Goal: Task Accomplishment & Management: Manage account settings

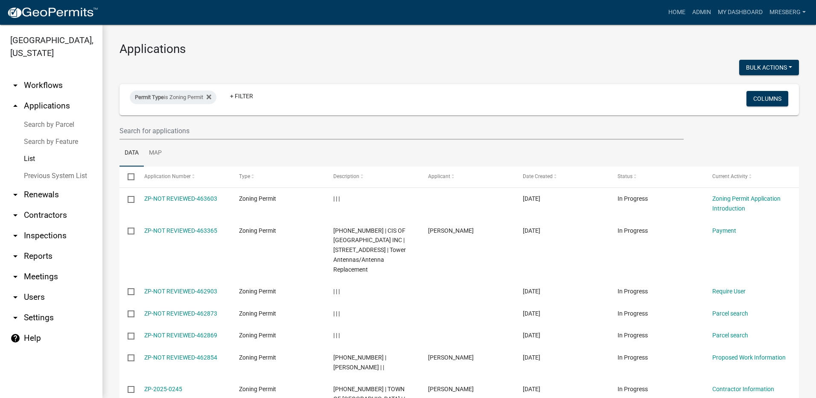
select select "3: 100"
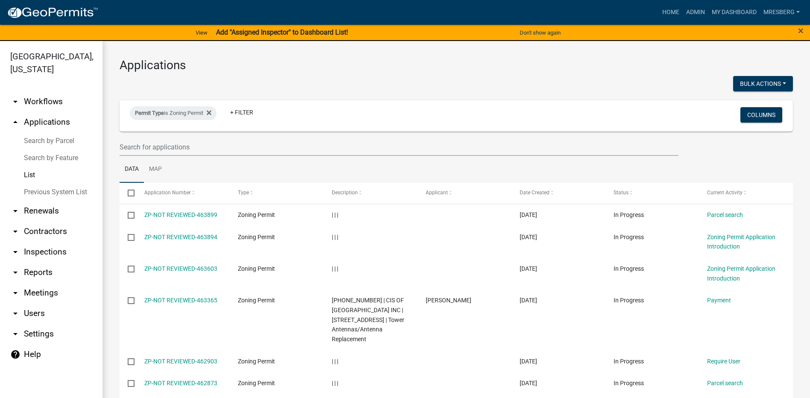
select select "3: 100"
click at [210, 113] on icon at bounding box center [209, 112] width 5 height 7
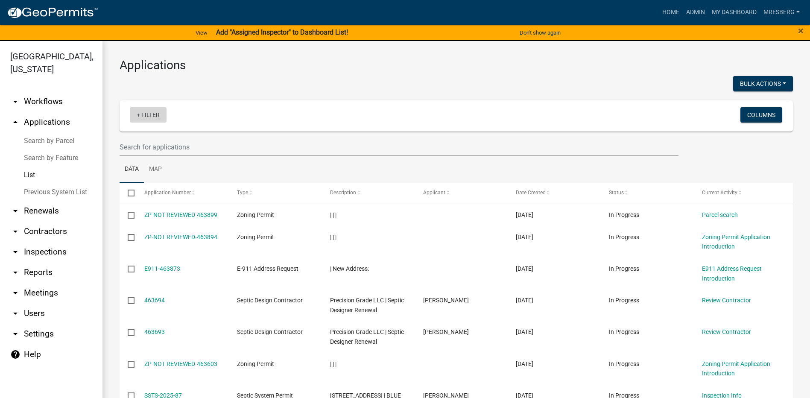
click at [146, 114] on link "+ Filter" at bounding box center [148, 114] width 37 height 15
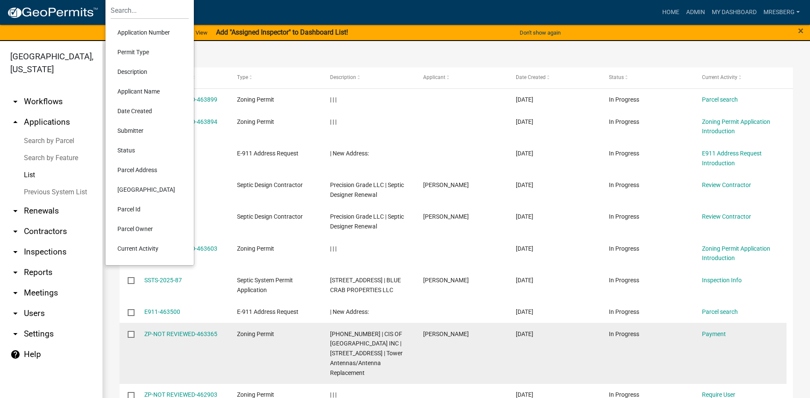
scroll to position [128, 0]
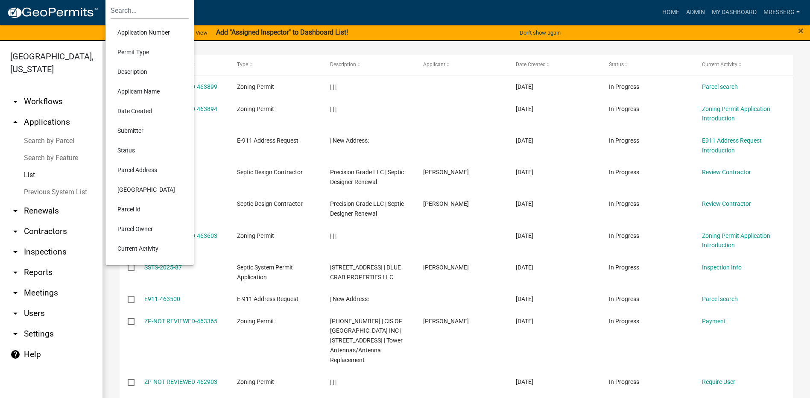
click at [140, 225] on li "Parcel Owner" at bounding box center [150, 229] width 78 height 20
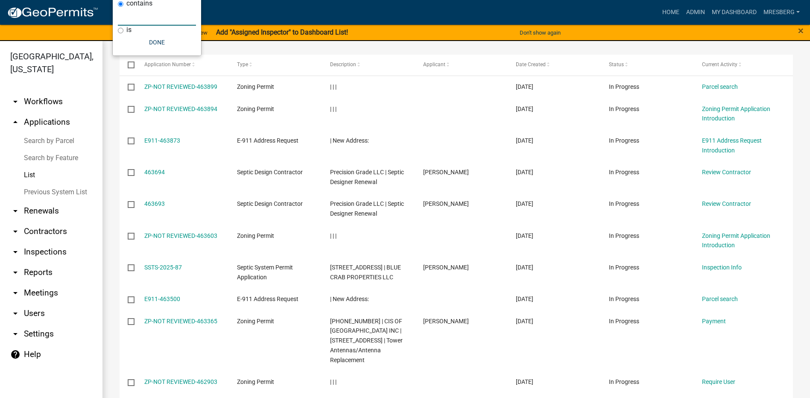
click at [136, 14] on input "text" at bounding box center [157, 17] width 78 height 18
click at [132, 19] on input "text" at bounding box center [157, 17] width 78 height 18
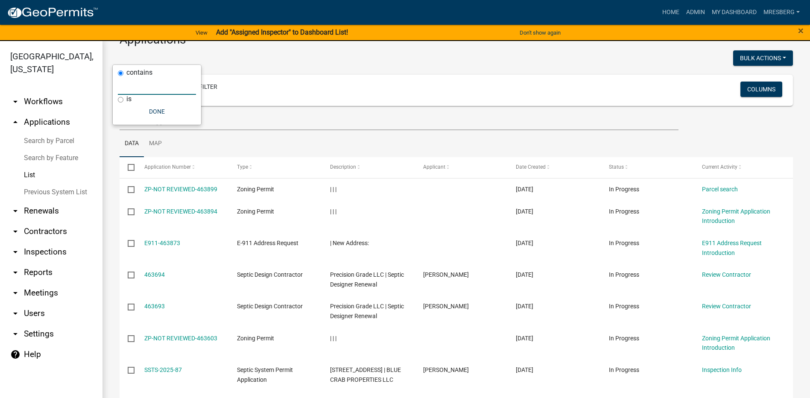
scroll to position [0, 0]
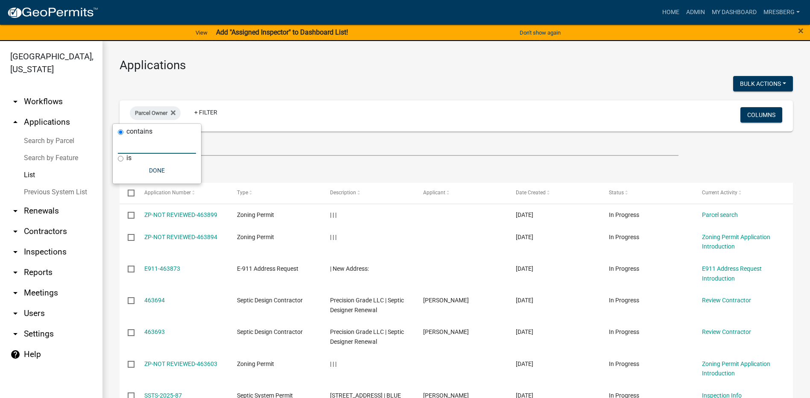
click at [134, 143] on input "text" at bounding box center [157, 145] width 78 height 18
click at [128, 143] on input "text" at bounding box center [157, 145] width 78 height 18
click at [126, 150] on input "text" at bounding box center [157, 145] width 78 height 18
click at [127, 145] on input "text" at bounding box center [157, 145] width 78 height 18
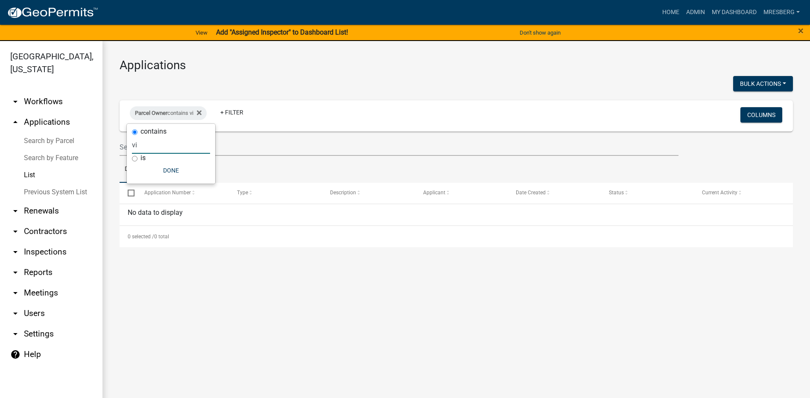
type input "v"
select select "3: 100"
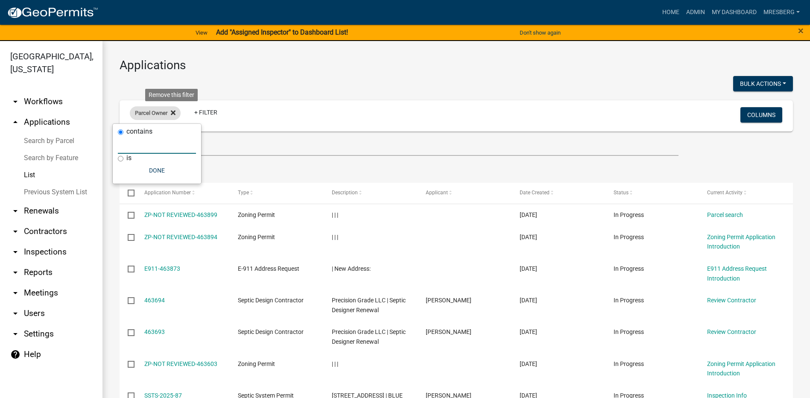
click at [172, 111] on icon at bounding box center [173, 113] width 5 height 5
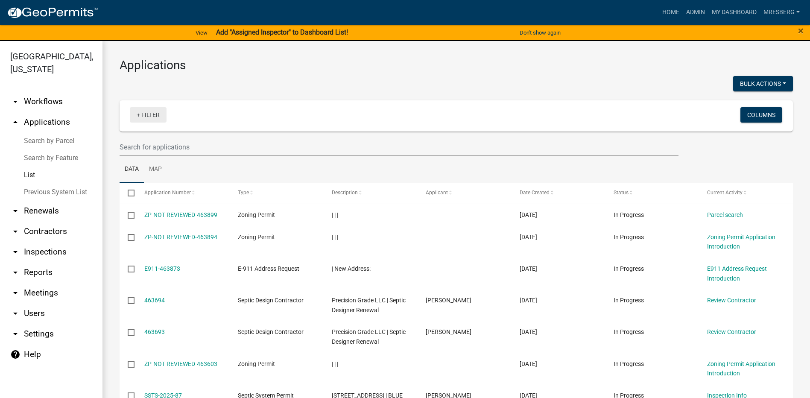
click at [141, 116] on link "+ Filter" at bounding box center [148, 114] width 37 height 15
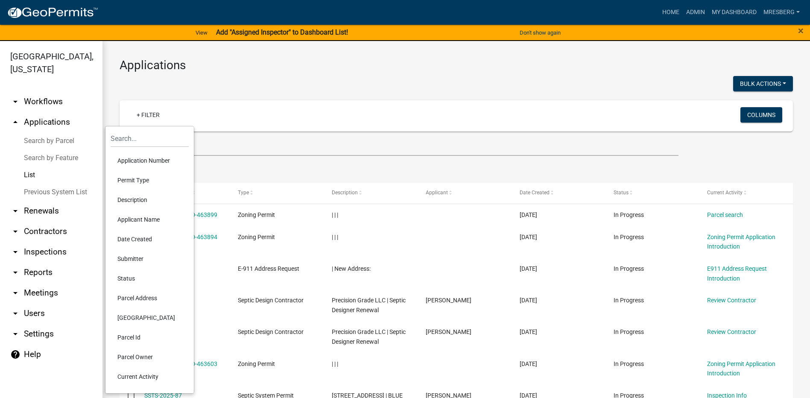
click at [140, 179] on li "Permit Type" at bounding box center [150, 180] width 78 height 20
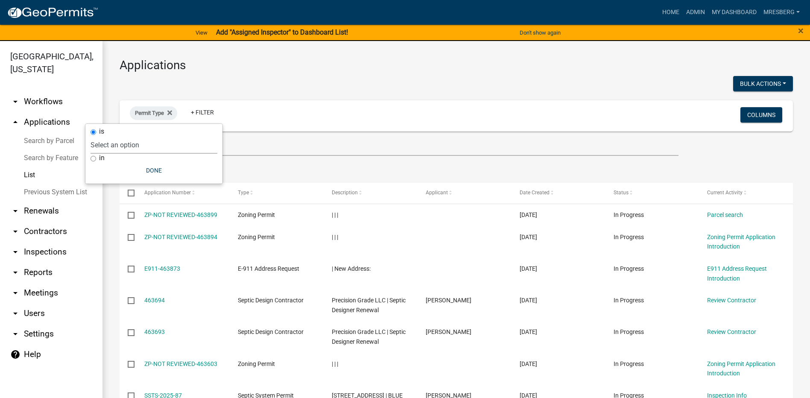
click at [113, 143] on select "Select an option DRAFT - Variance Application DRAFT - Wetland Application E-911…" at bounding box center [154, 145] width 127 height 18
select select "89aa8290-0064-4f09-b800-24f466b336c2"
click at [123, 136] on select "Select an option DRAFT - Variance Application DRAFT - Wetland Application E-911…" at bounding box center [154, 145] width 127 height 18
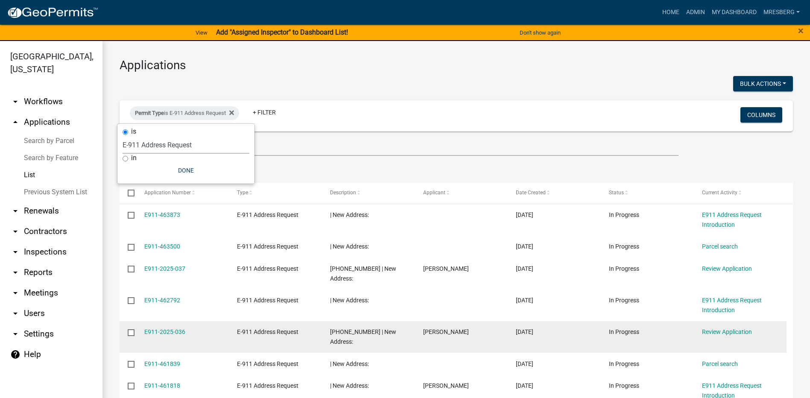
click at [369, 328] on span "[PHONE_NUMBER] | New Address:" at bounding box center [363, 336] width 66 height 17
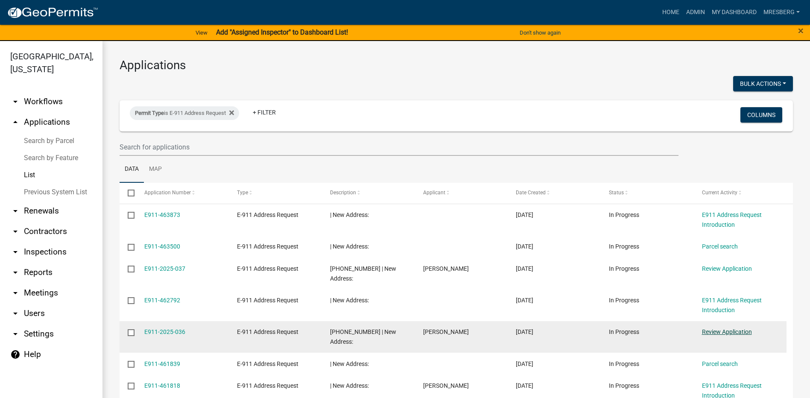
click at [720, 328] on link "Review Application" at bounding box center [727, 331] width 50 height 7
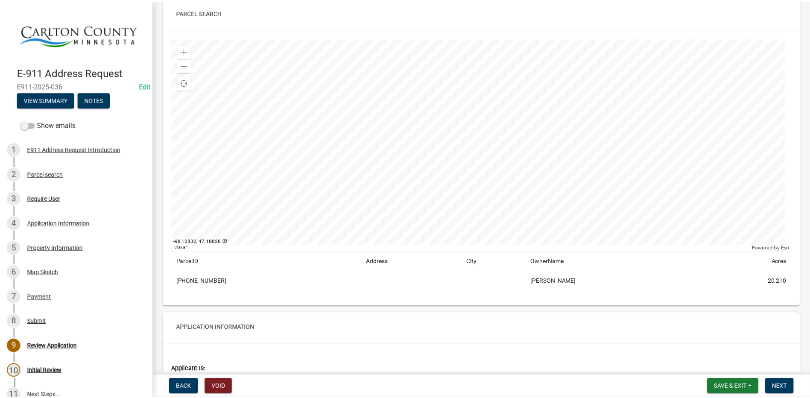
scroll to position [85, 0]
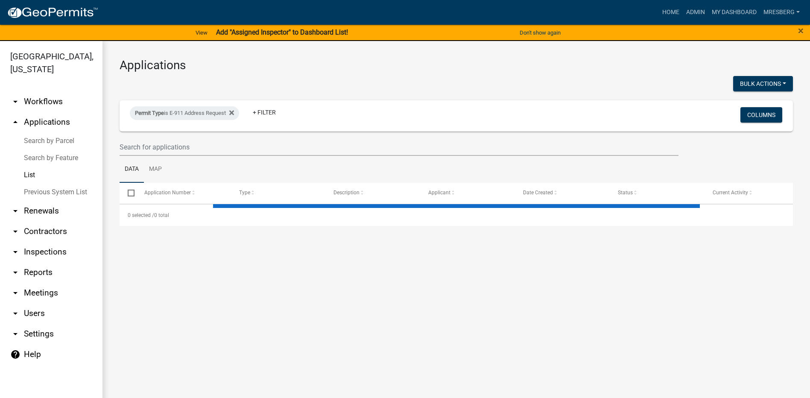
select select "3: 100"
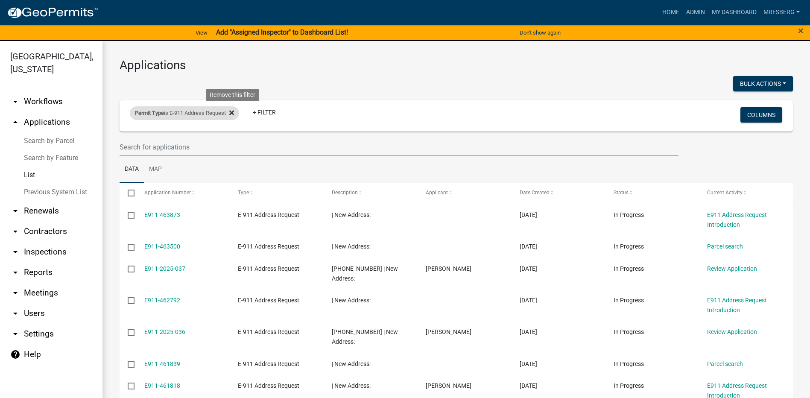
click at [234, 111] on icon at bounding box center [231, 112] width 5 height 7
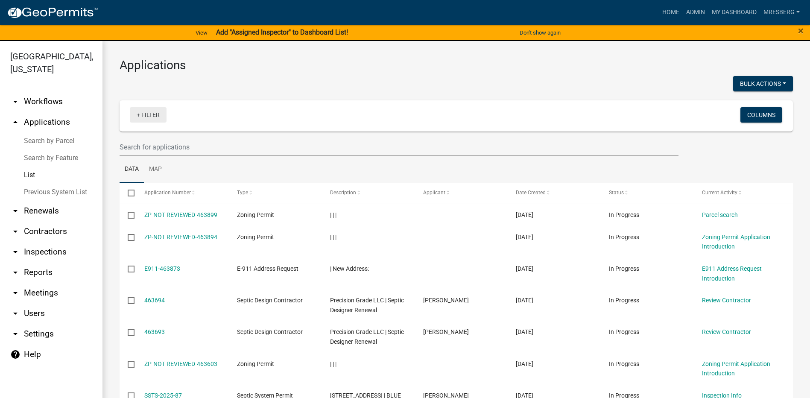
click at [147, 115] on link "+ Filter" at bounding box center [148, 114] width 37 height 15
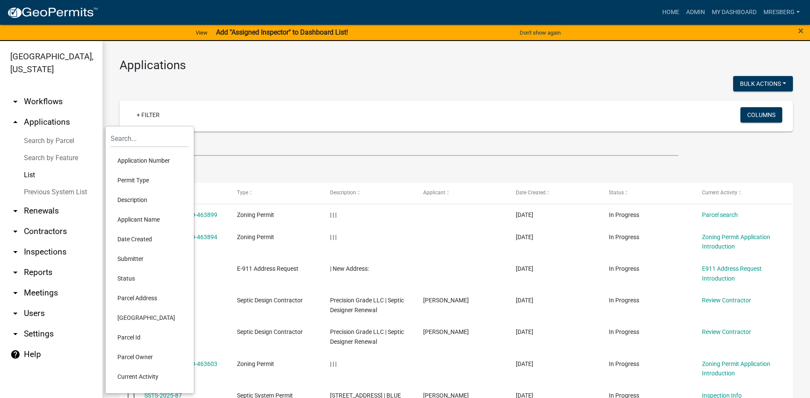
click at [227, 120] on div "+ Filter" at bounding box center [345, 116] width 444 height 18
